Goal: Find specific page/section: Find specific page/section

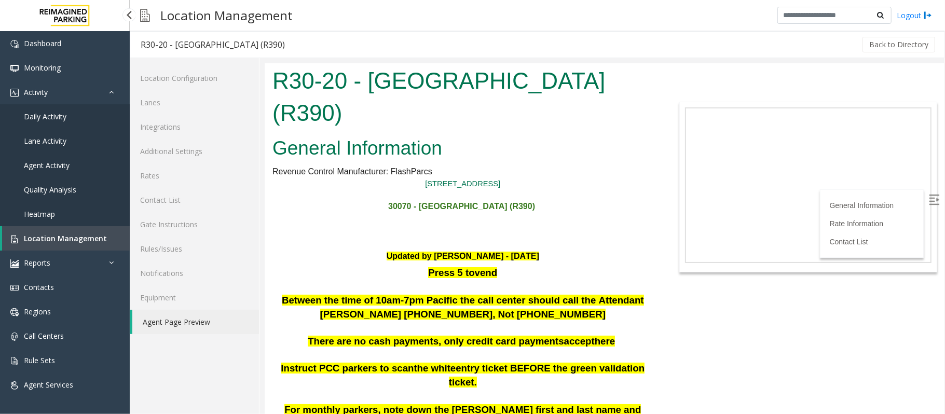
click at [87, 241] on span "Location Management" at bounding box center [65, 238] width 83 height 10
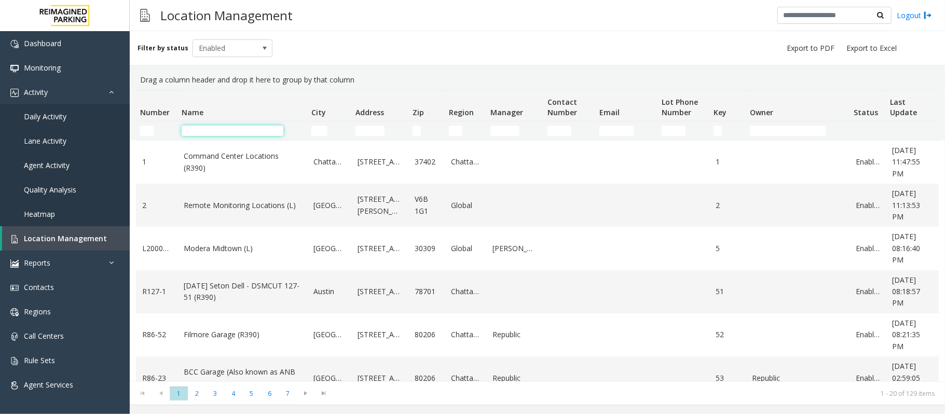
click at [226, 133] on input "Name Filter" at bounding box center [233, 131] width 102 height 10
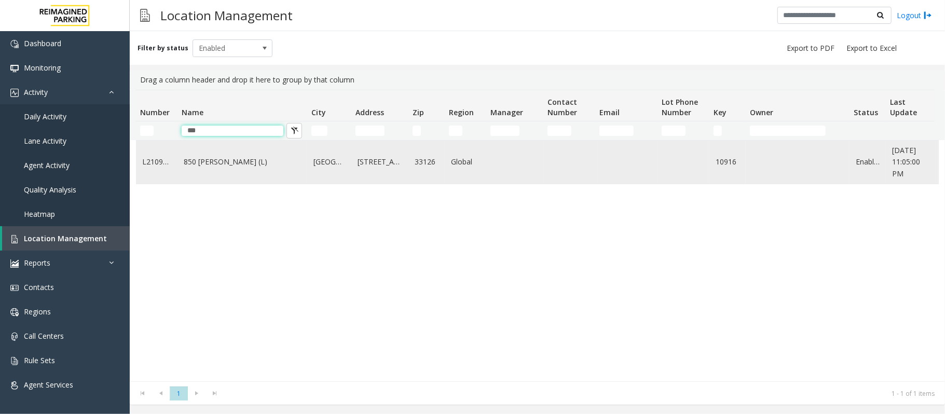
type input "***"
click at [238, 160] on link "850 [PERSON_NAME] (L)" at bounding box center [242, 161] width 117 height 11
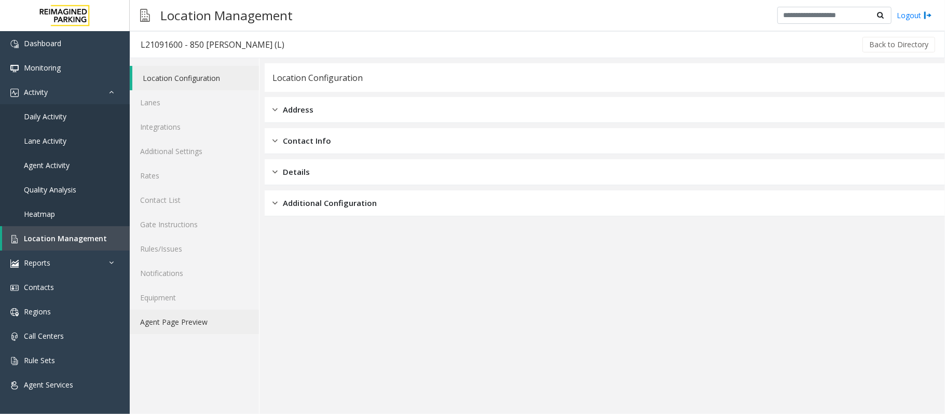
click at [185, 326] on link "Agent Page Preview" at bounding box center [194, 322] width 129 height 24
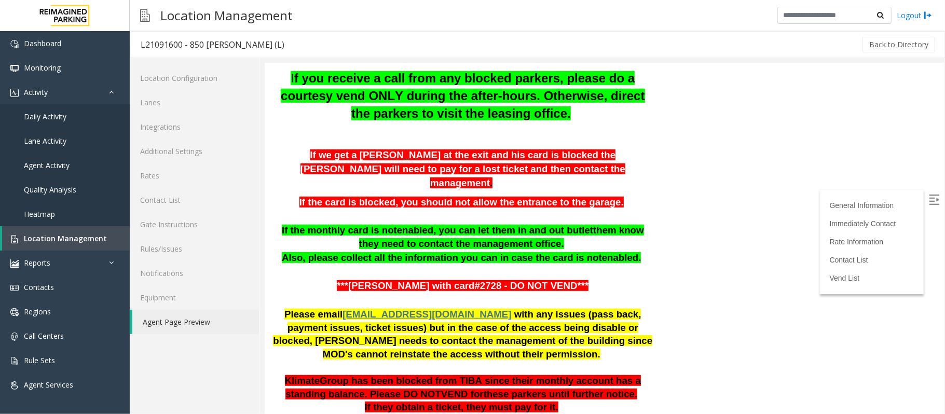
scroll to position [346, 0]
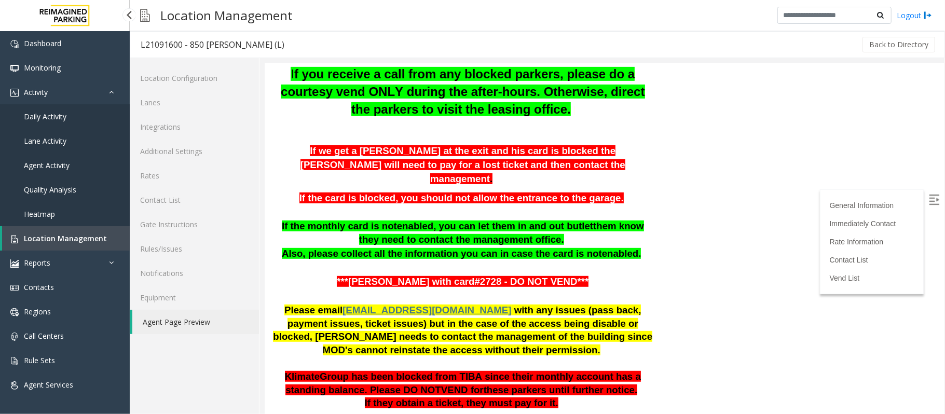
click at [59, 238] on span "Location Management" at bounding box center [65, 238] width 83 height 10
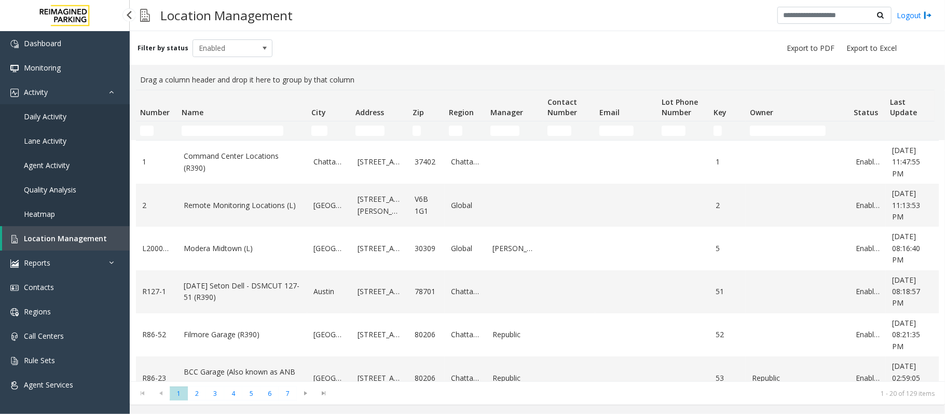
click at [71, 238] on span "Location Management" at bounding box center [65, 238] width 83 height 10
click at [66, 122] on link "Daily Activity" at bounding box center [65, 116] width 130 height 24
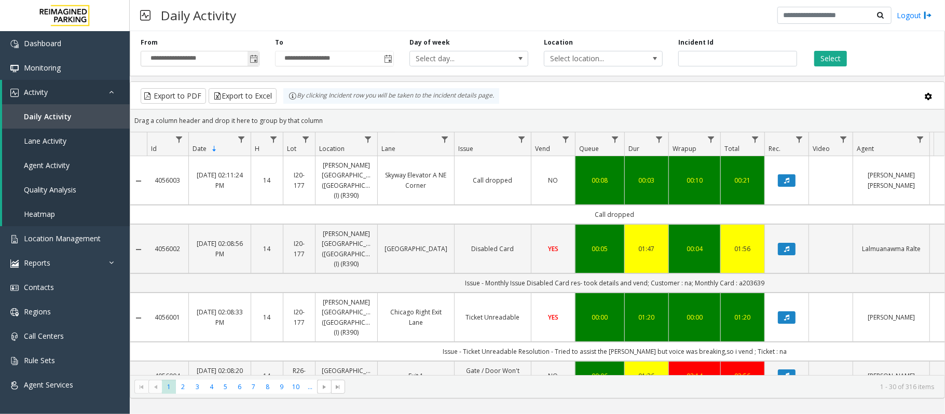
click at [254, 59] on span "Toggle popup" at bounding box center [254, 59] width 8 height 8
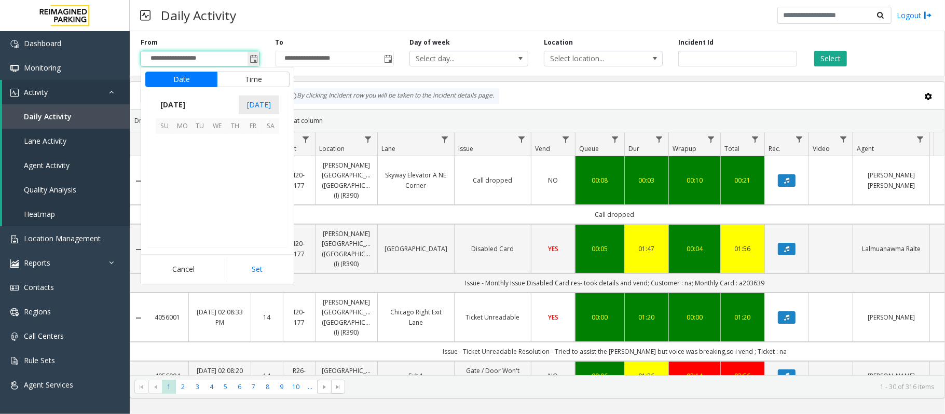
scroll to position [186099, 0]
click at [319, 16] on div "Daily Activity Logout" at bounding box center [537, 15] width 815 height 31
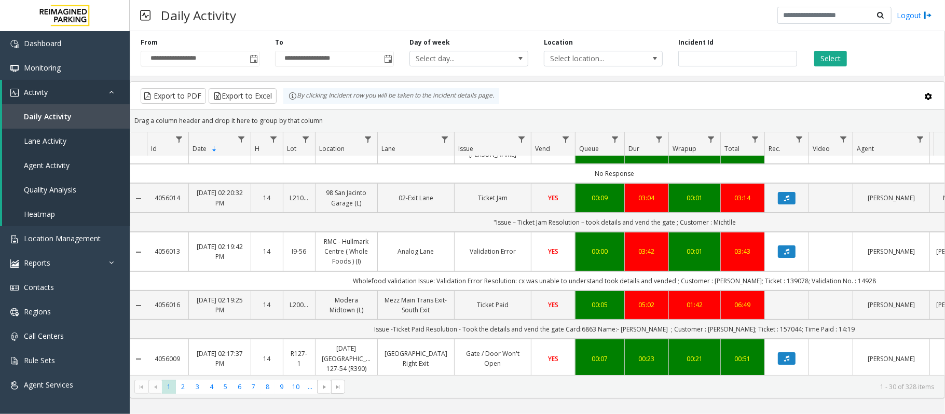
scroll to position [0, 0]
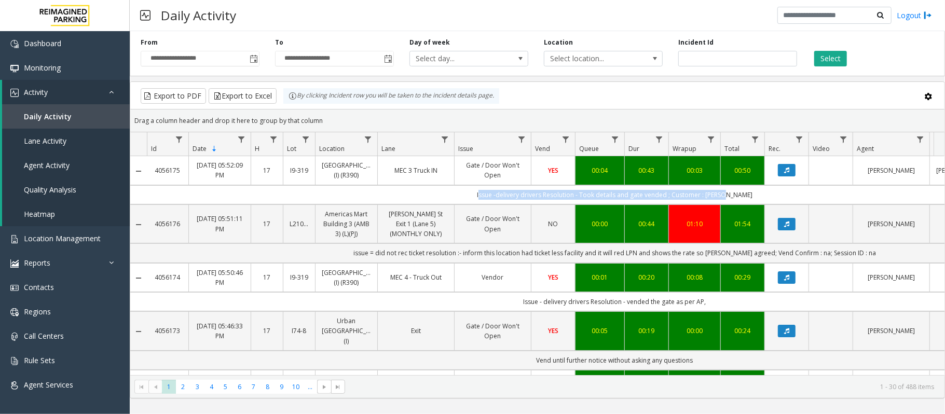
drag, startPoint x: 762, startPoint y: 205, endPoint x: 468, endPoint y: 206, distance: 294.2
click at [468, 204] on td "Issue -delivery drivers Resolution - Took details and gate vended ; Customer : …" at bounding box center [615, 194] width 936 height 19
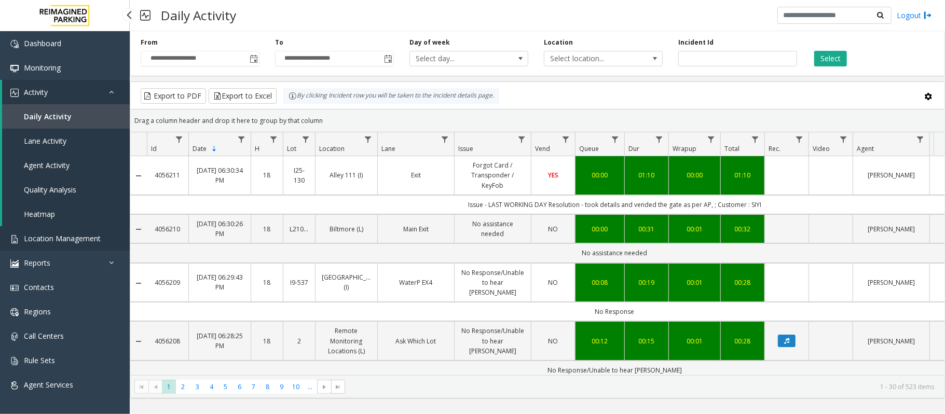
click at [83, 241] on span "Location Management" at bounding box center [62, 238] width 77 height 10
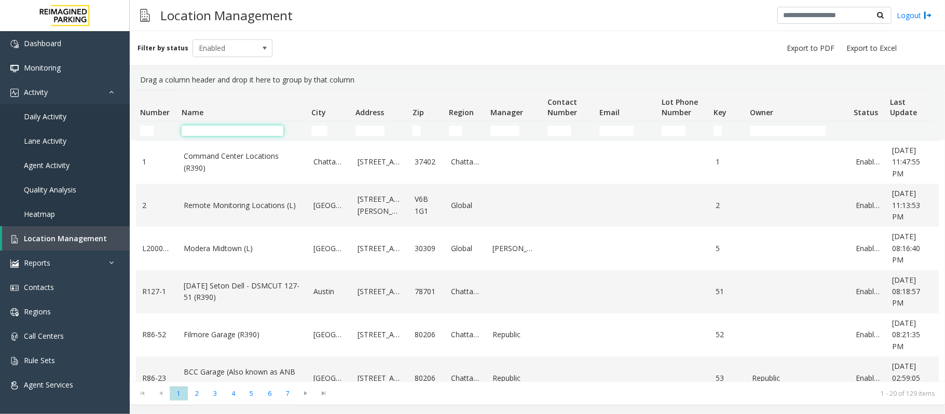
click at [238, 130] on input "Name Filter" at bounding box center [233, 131] width 102 height 10
click at [229, 134] on input "Name Filter" at bounding box center [233, 131] width 102 height 10
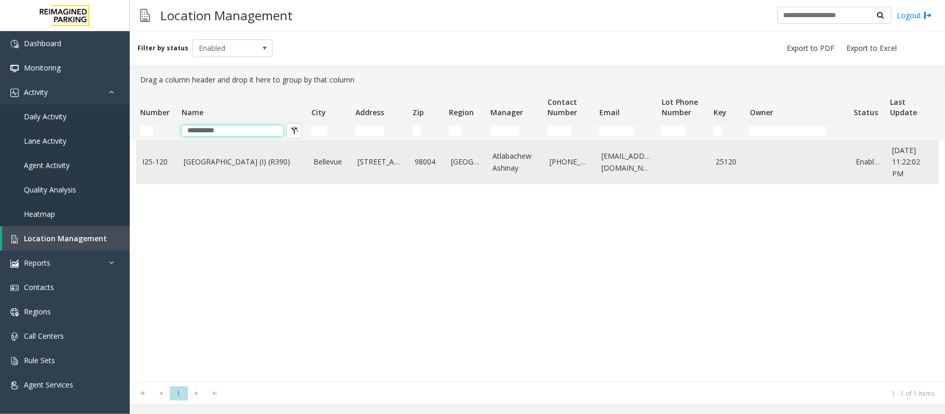
type input "**********"
click at [229, 164] on link "Plaza East Garage (I) (R390)" at bounding box center [242, 161] width 117 height 11
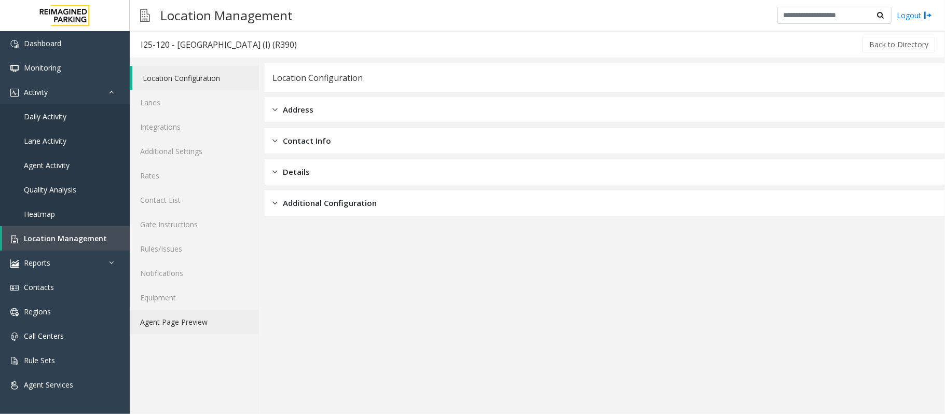
click at [171, 326] on link "Agent Page Preview" at bounding box center [194, 322] width 129 height 24
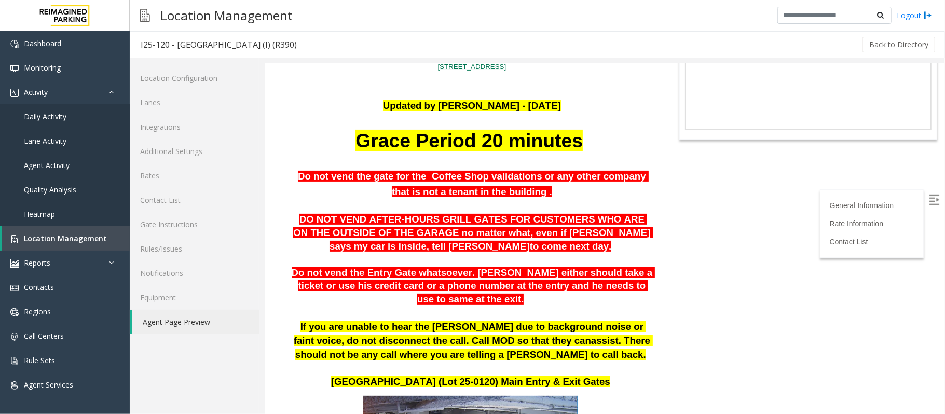
scroll to position [138, 0]
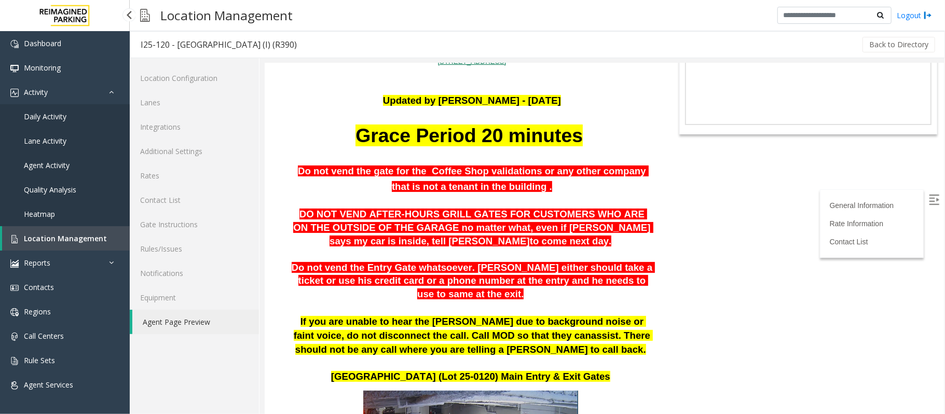
click at [83, 239] on span "Location Management" at bounding box center [65, 238] width 83 height 10
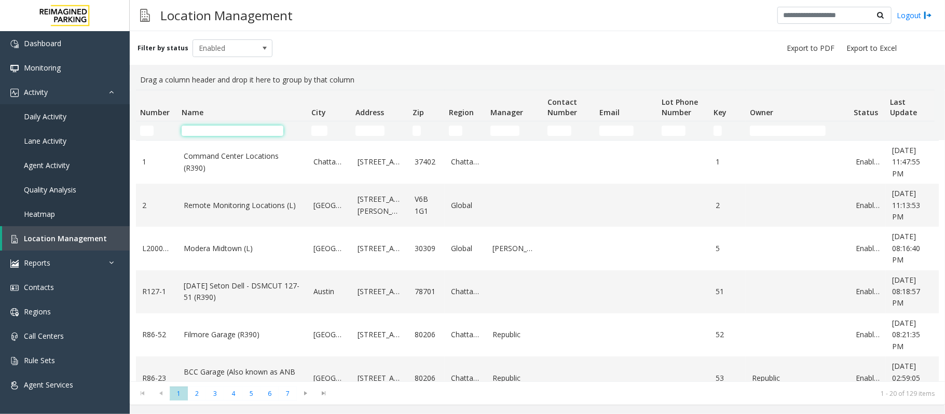
click at [241, 133] on input "Name Filter" at bounding box center [233, 131] width 102 height 10
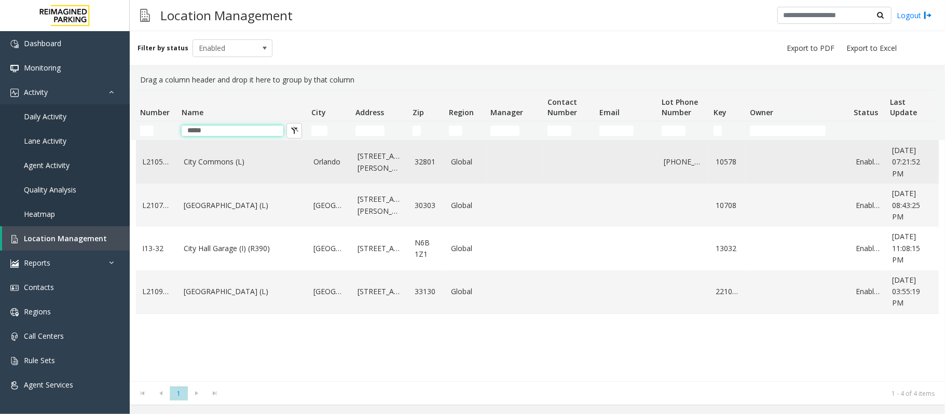
type input "****"
click at [215, 171] on td "City Commons (L)" at bounding box center [242, 162] width 130 height 43
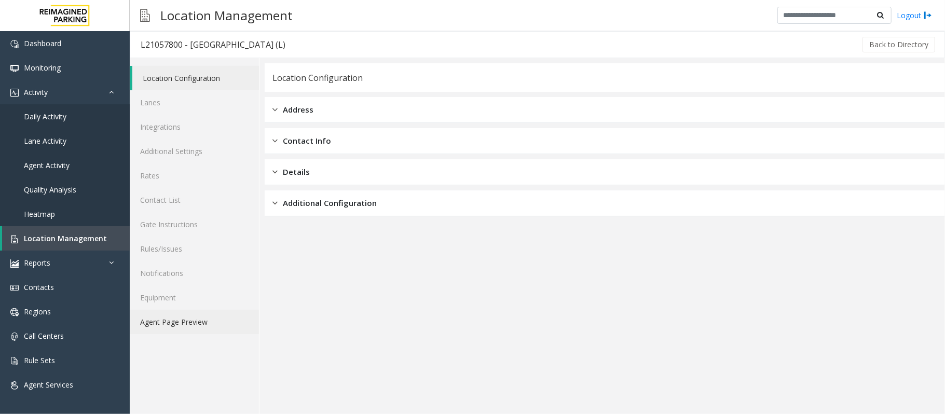
click at [198, 327] on link "Agent Page Preview" at bounding box center [194, 322] width 129 height 24
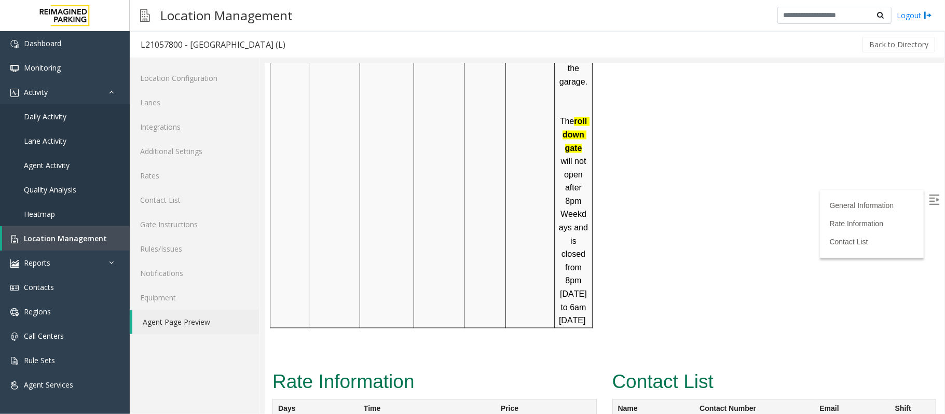
scroll to position [1440, 0]
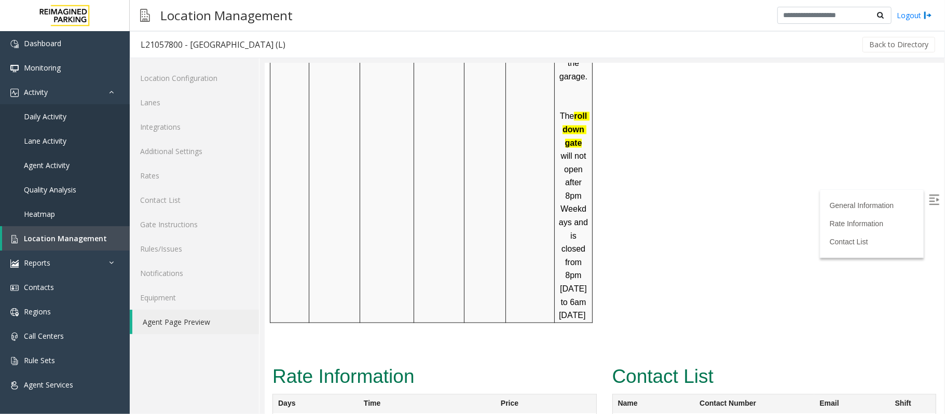
click at [928, 200] on img at bounding box center [933, 199] width 10 height 10
click at [22, 240] on link "Location Management" at bounding box center [66, 238] width 128 height 24
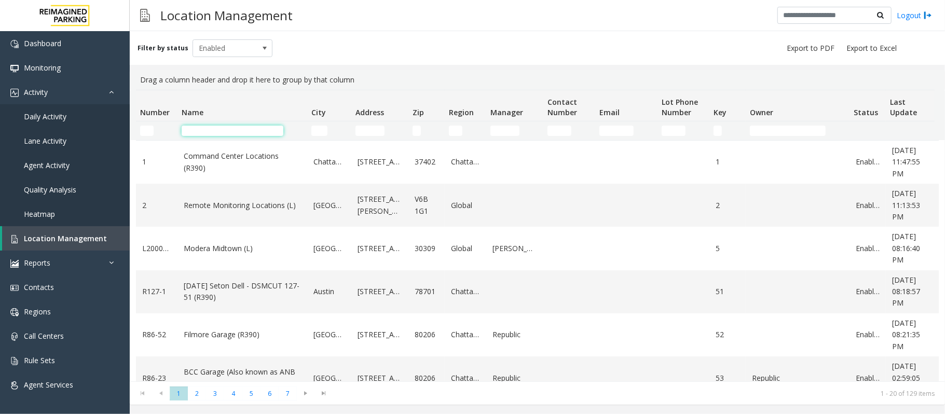
click at [219, 127] on input "Name Filter" at bounding box center [233, 131] width 102 height 10
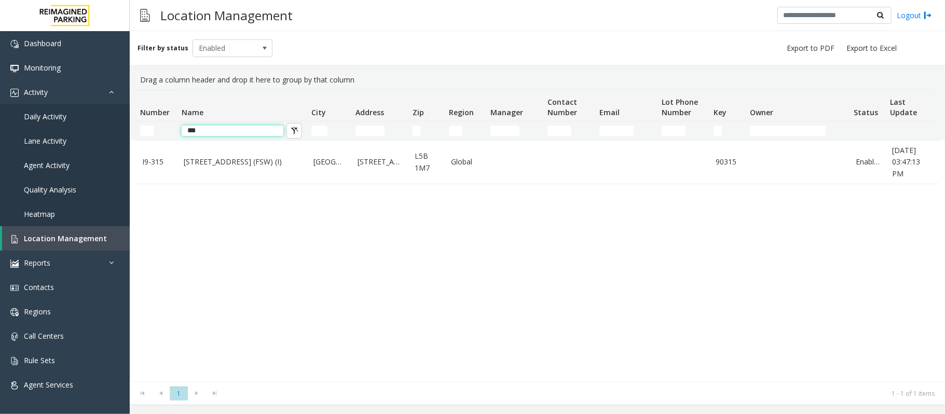
click at [206, 131] on input "***" at bounding box center [233, 131] width 102 height 10
type input "*"
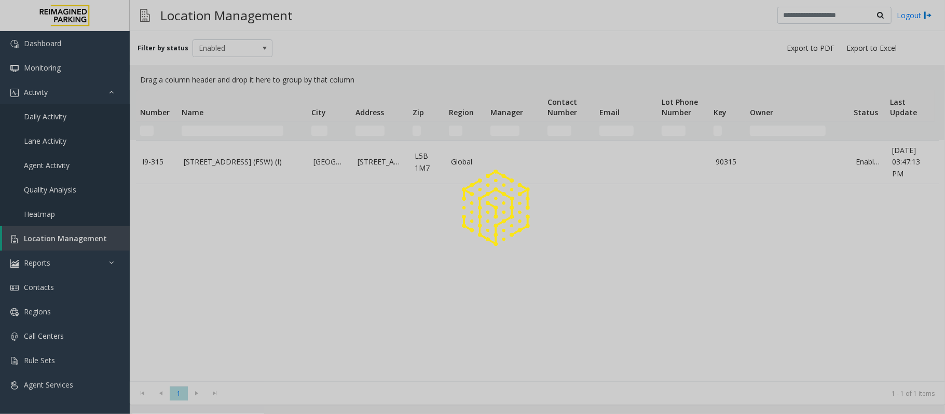
click at [137, 129] on div at bounding box center [472, 207] width 945 height 414
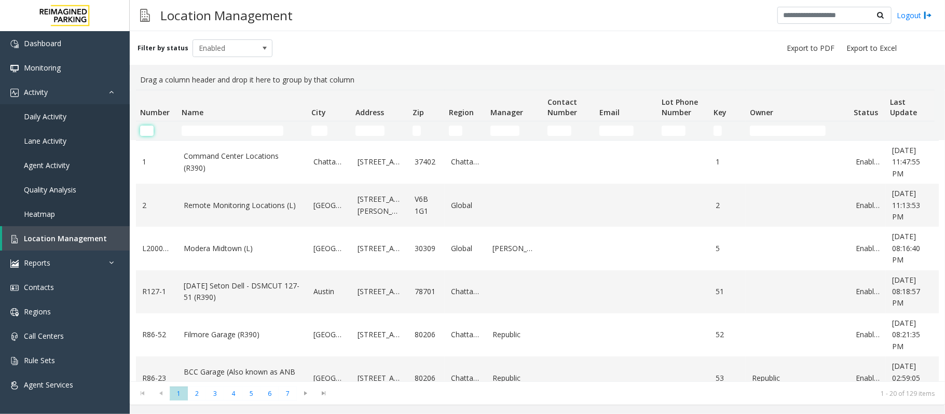
click at [145, 131] on input "Number Filter" at bounding box center [146, 131] width 13 height 10
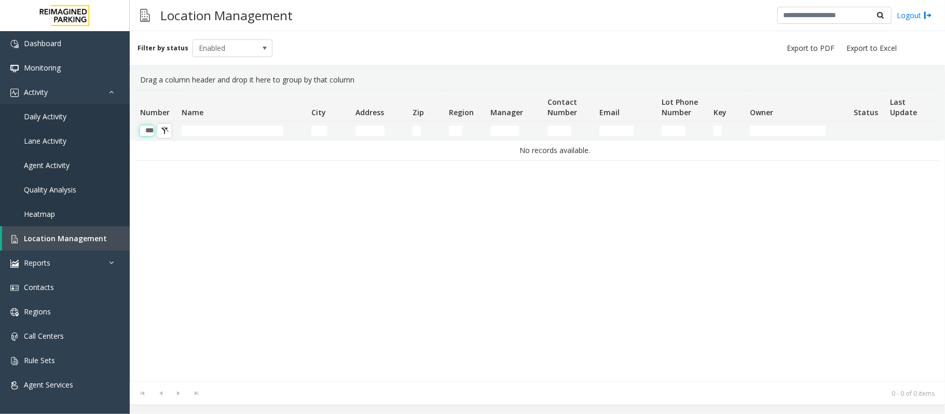
type input "***"
click at [225, 131] on input "Name Filter" at bounding box center [233, 131] width 102 height 10
click at [223, 130] on input "Name Filter" at bounding box center [233, 131] width 102 height 10
click at [148, 129] on input "***" at bounding box center [146, 131] width 13 height 10
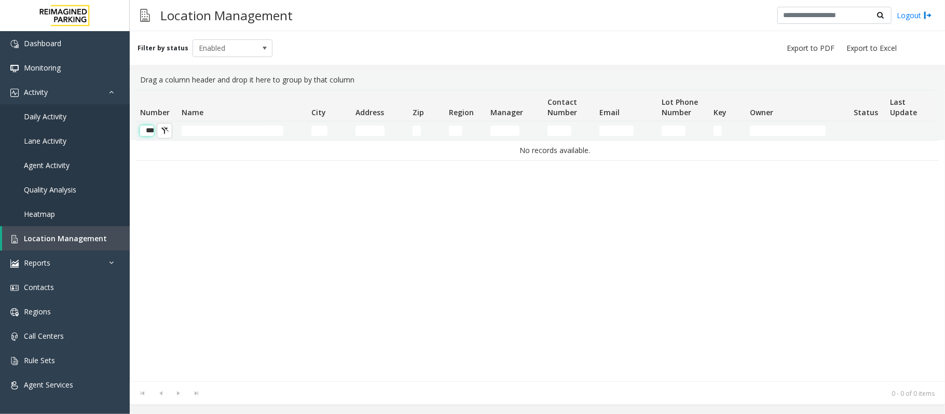
click at [148, 129] on input "***" at bounding box center [146, 131] width 13 height 10
type input "*"
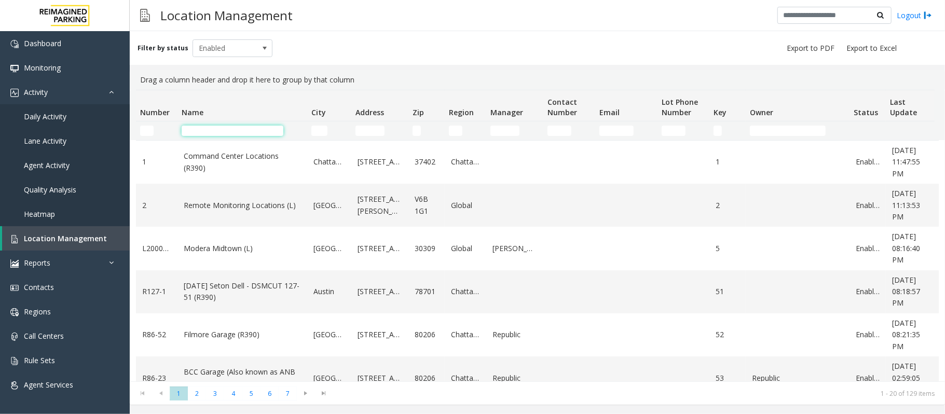
click at [216, 129] on input "Name Filter" at bounding box center [233, 131] width 102 height 10
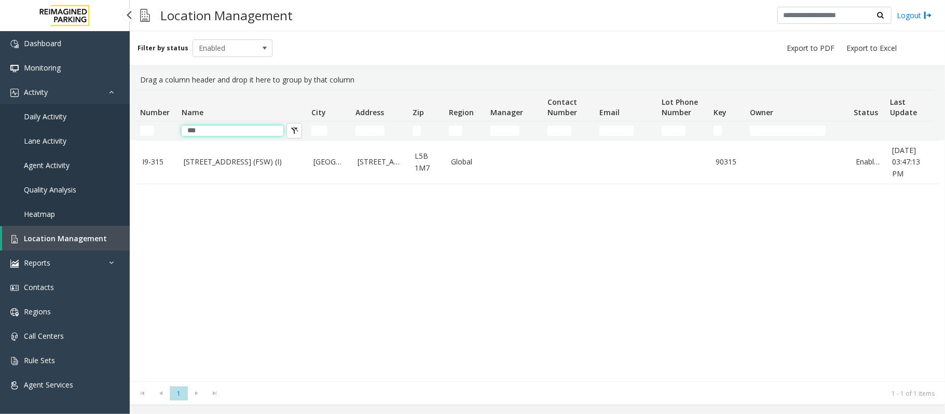
type input "***"
click at [231, 133] on input "***" at bounding box center [233, 131] width 102 height 10
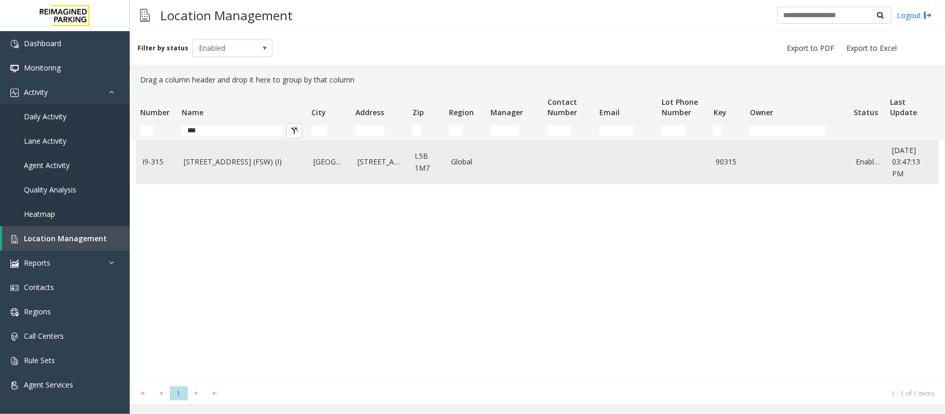
click at [223, 174] on td "315 Front Street West (FSW) (I)" at bounding box center [242, 162] width 130 height 43
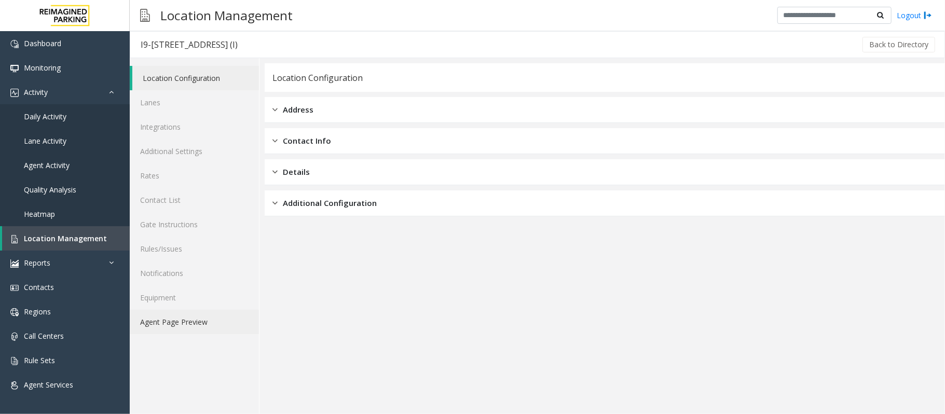
click at [187, 331] on link "Agent Page Preview" at bounding box center [194, 322] width 129 height 24
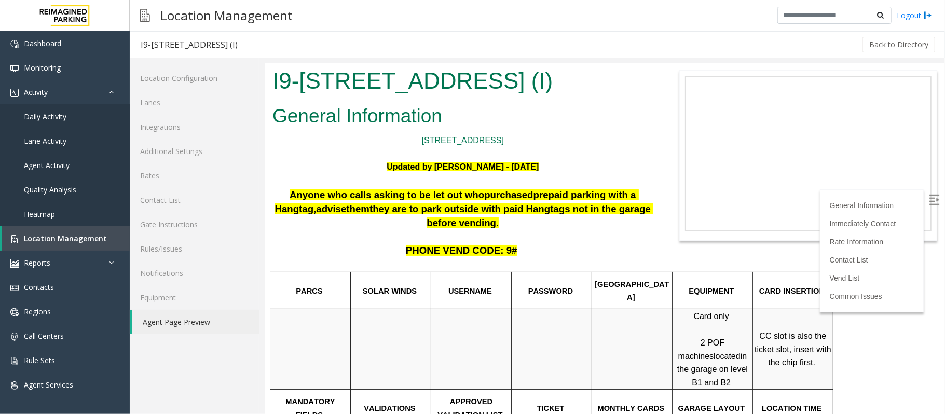
click at [928, 201] on img at bounding box center [933, 199] width 10 height 10
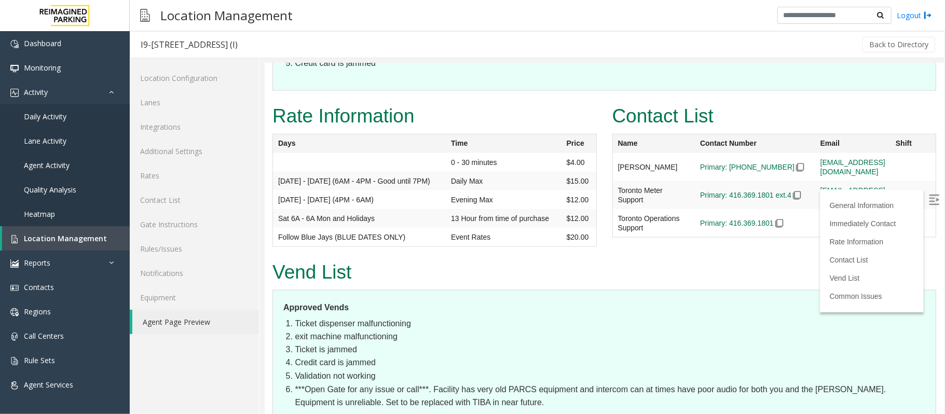
scroll to position [1131, 0]
click at [95, 233] on span "Location Management" at bounding box center [65, 238] width 83 height 10
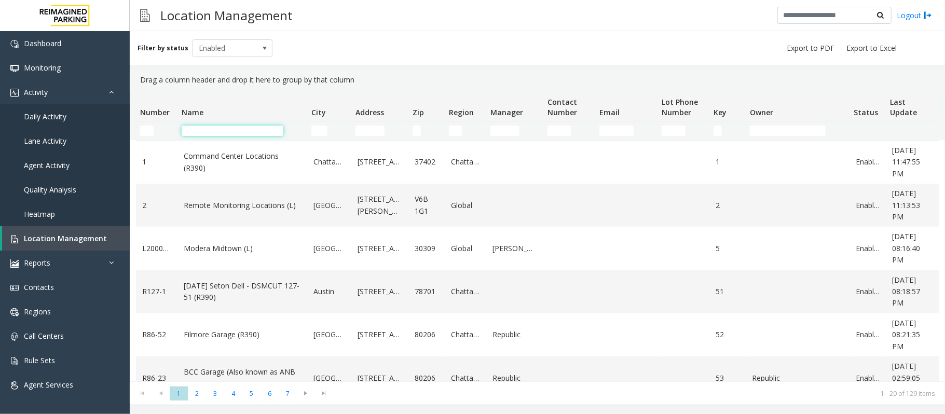
click at [244, 133] on input "Name Filter" at bounding box center [233, 131] width 102 height 10
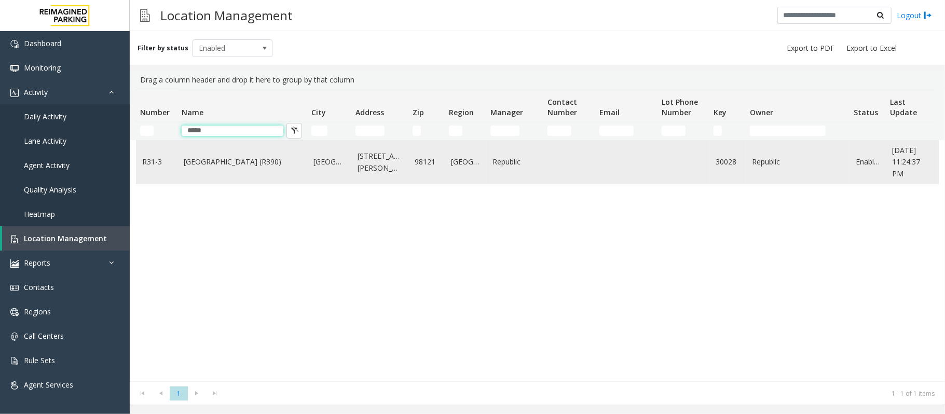
type input "****"
click at [210, 172] on td "Bell Street Garage (R390)" at bounding box center [242, 162] width 130 height 43
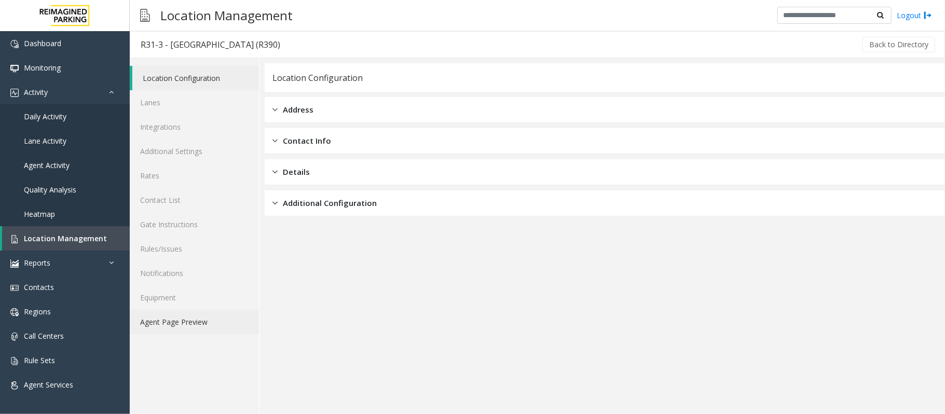
click at [168, 321] on link "Agent Page Preview" at bounding box center [194, 322] width 129 height 24
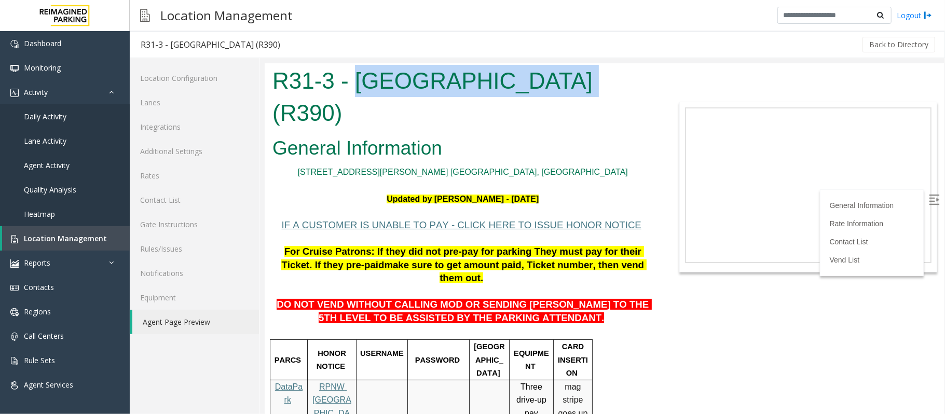
drag, startPoint x: 355, startPoint y: 78, endPoint x: 538, endPoint y: 88, distance: 182.9
click at [538, 88] on h1 "R31-3 - Bell Street Garage (R390)" at bounding box center [462, 96] width 381 height 64
copy h1 "Bell Street Garage"
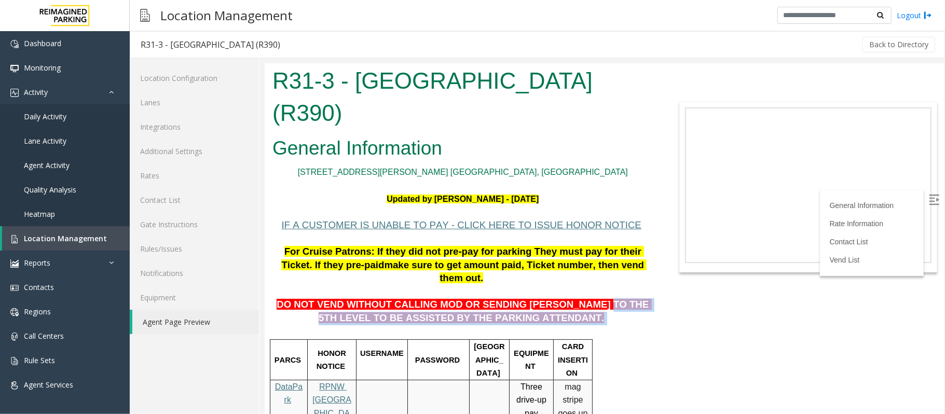
drag, startPoint x: 567, startPoint y: 261, endPoint x: 637, endPoint y: 271, distance: 70.7
click at [637, 285] on p "DO NOT VEND WITHOUT CALLING MOD OR SENDING PARKER TO THE 5TH LEVEL TO BE ASSIST…" at bounding box center [462, 305] width 381 height 40
copy p "5TH LEVEL TO BE ASSISTED BY THE PARKING ATTENDANT."
